Goal: Check status

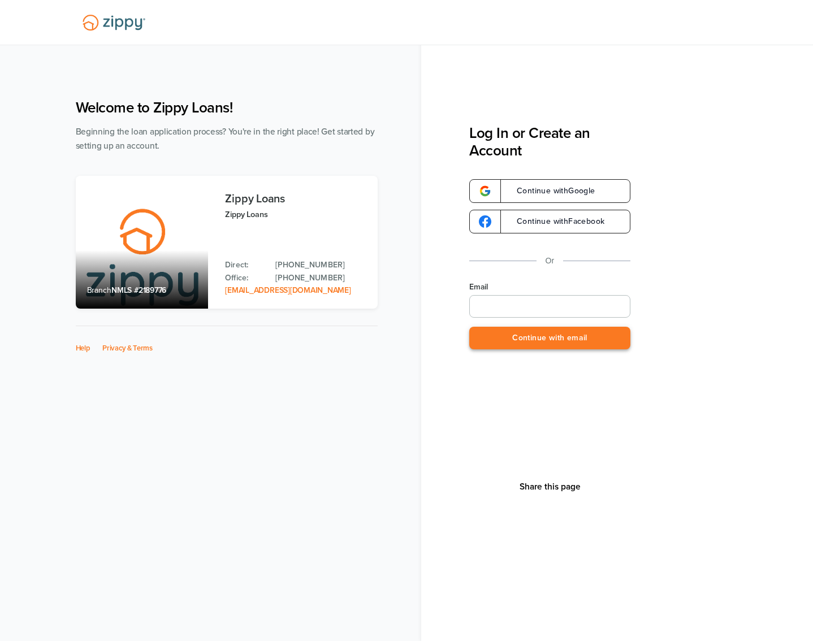
type input "**********"
click at [583, 333] on button "Continue with email" at bounding box center [549, 338] width 161 height 23
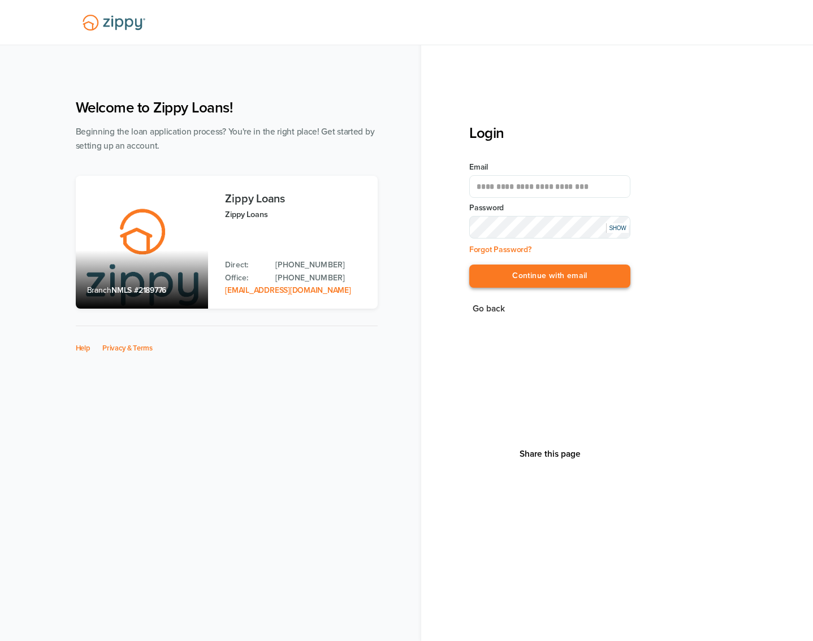
click at [558, 270] on button "Continue with email" at bounding box center [549, 276] width 161 height 23
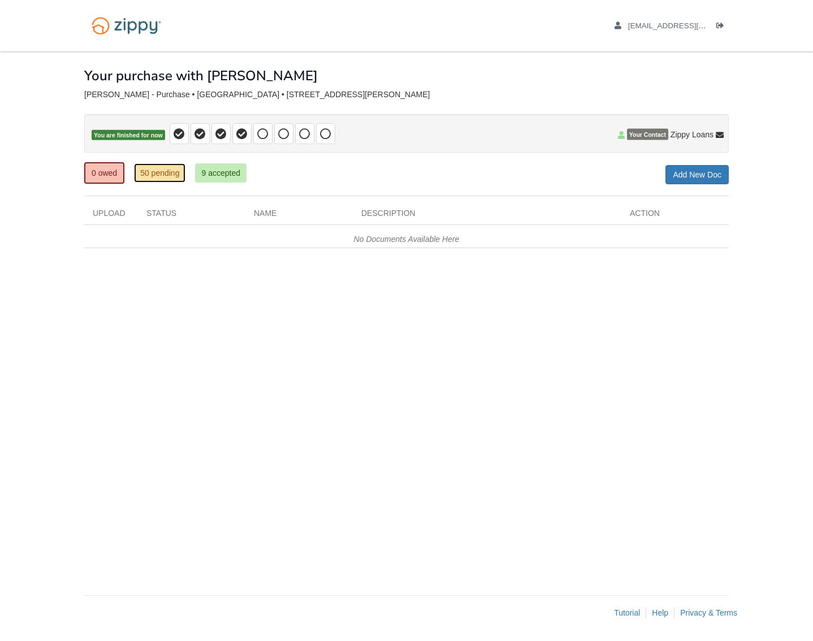
click at [164, 177] on link "50 pending" at bounding box center [159, 172] width 51 height 19
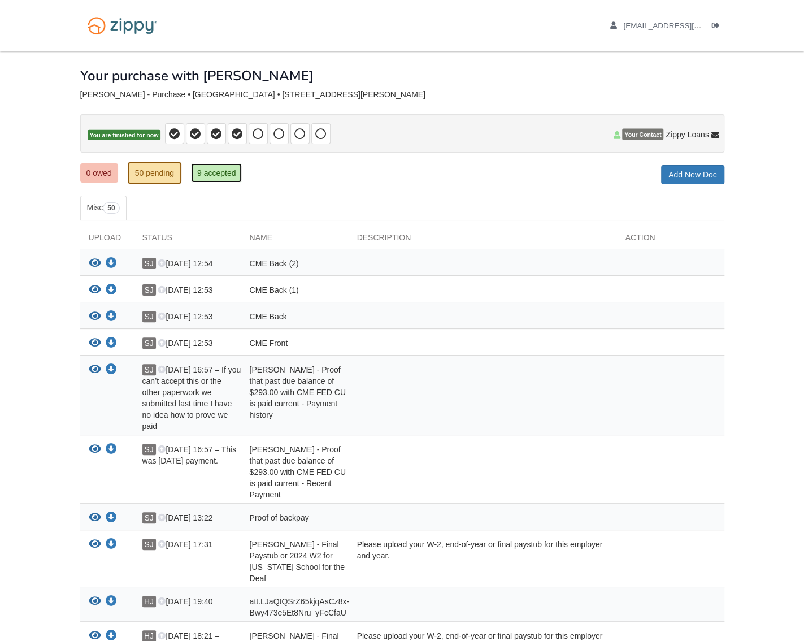
click at [222, 178] on link "9 accepted" at bounding box center [216, 172] width 51 height 19
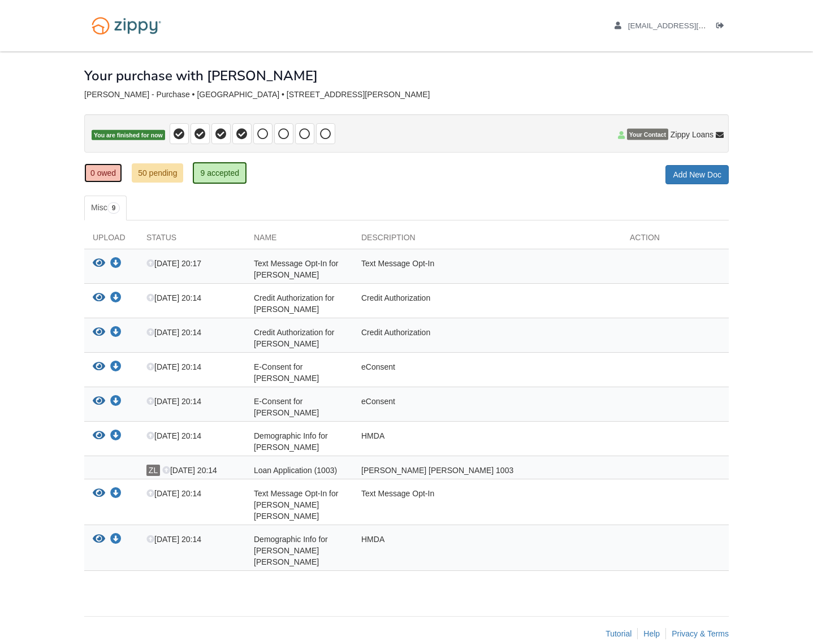
click at [103, 167] on link "0 owed" at bounding box center [103, 172] width 38 height 19
